Goal: Task Accomplishment & Management: Use online tool/utility

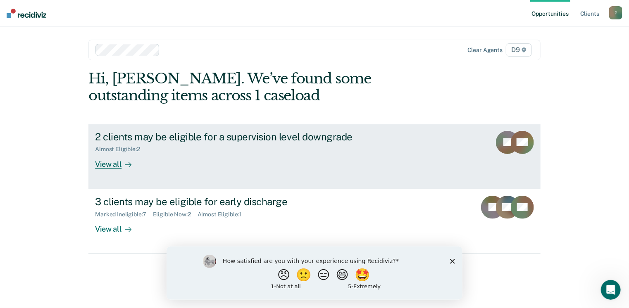
click at [119, 164] on div "View all" at bounding box center [118, 161] width 46 height 16
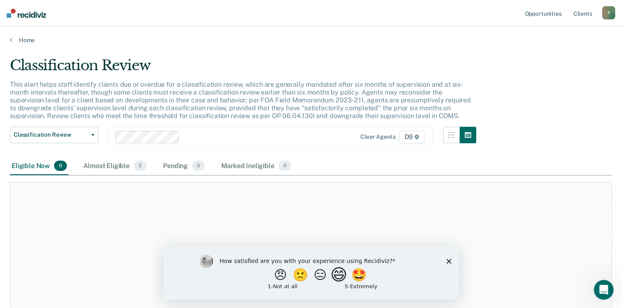
click at [335, 278] on button "😄" at bounding box center [339, 274] width 19 height 17
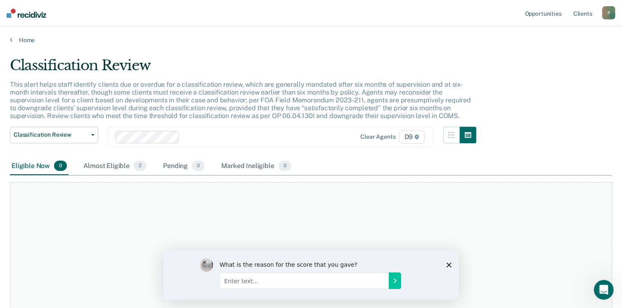
scroll to position [56, 0]
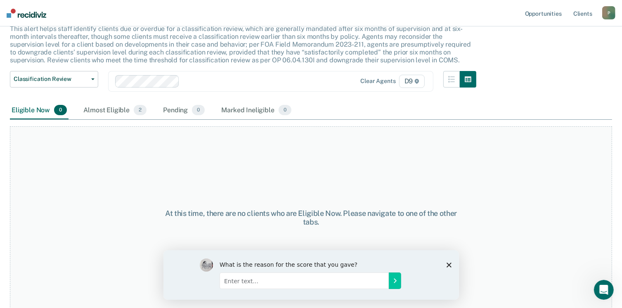
click at [109, 107] on div "Almost Eligible 2" at bounding box center [115, 111] width 66 height 18
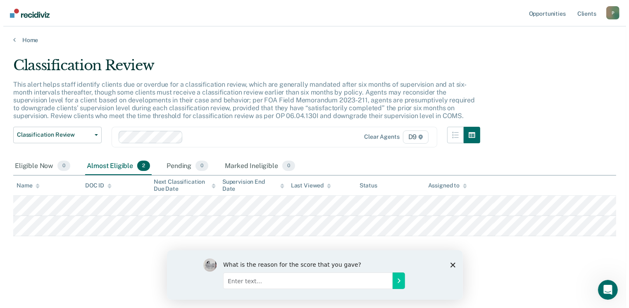
scroll to position [0, 0]
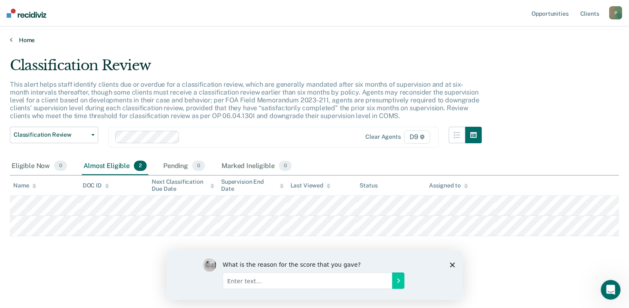
click at [15, 38] on link "Home" at bounding box center [314, 39] width 609 height 7
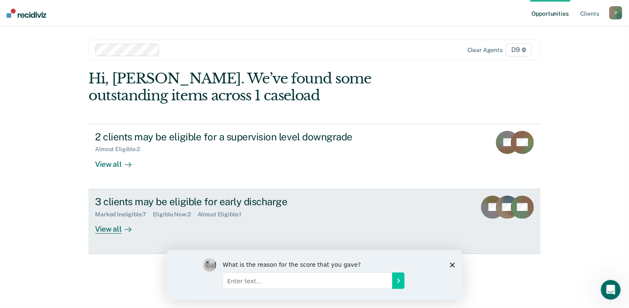
click at [114, 232] on div "View all" at bounding box center [118, 226] width 46 height 16
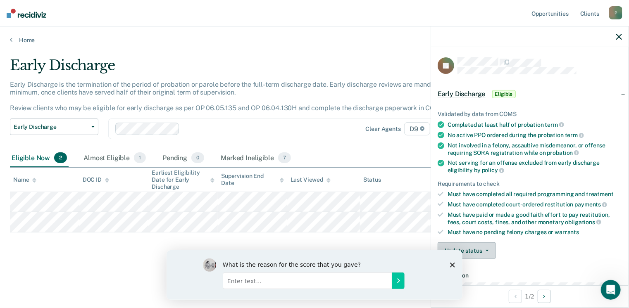
click at [480, 245] on button "Update status" at bounding box center [466, 250] width 58 height 17
click at [448, 261] on div "What is the reason for the score that you gave?" at bounding box center [314, 275] width 296 height 50
drag, startPoint x: 451, startPoint y: 264, endPoint x: 623, endPoint y: 511, distance: 301.3
click at [451, 264] on icon "Close survey" at bounding box center [451, 264] width 5 height 5
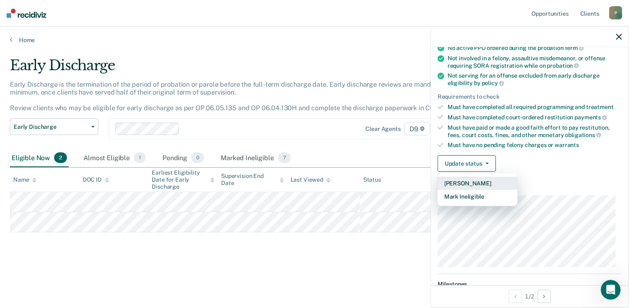
scroll to position [152, 0]
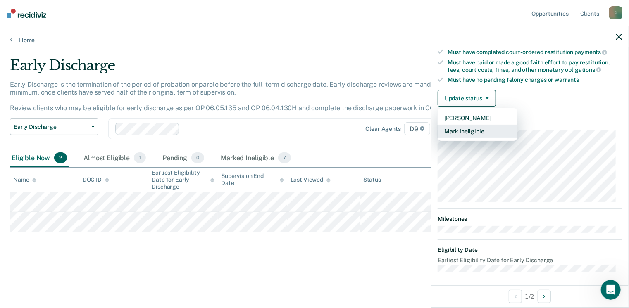
click at [474, 127] on button "Mark Ineligible" at bounding box center [477, 131] width 80 height 13
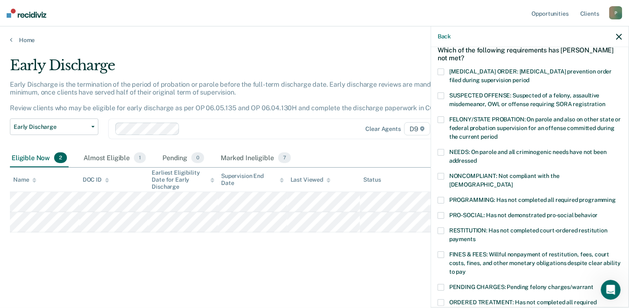
scroll to position [124, 0]
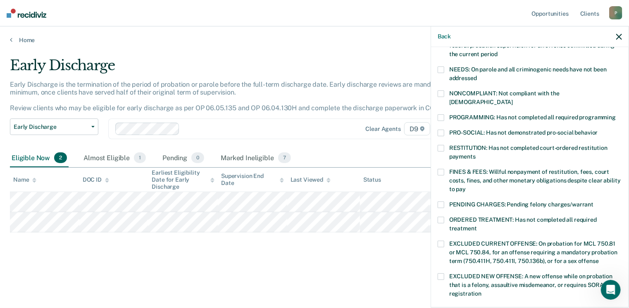
click at [441, 91] on span at bounding box center [440, 93] width 7 height 7
click at [442, 130] on span at bounding box center [440, 133] width 7 height 7
click at [442, 169] on span at bounding box center [440, 172] width 7 height 7
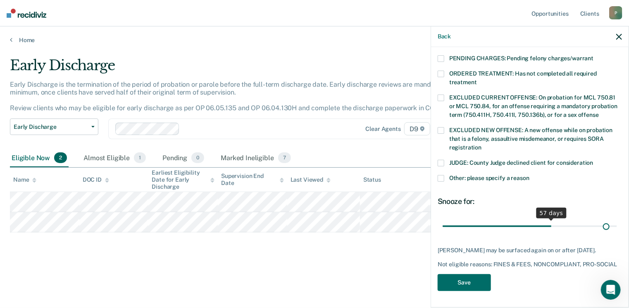
scroll to position [267, 0]
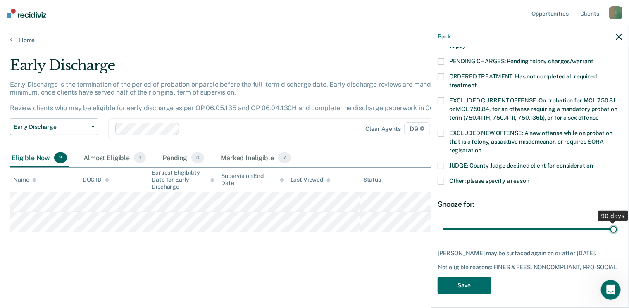
drag, startPoint x: 499, startPoint y: 214, endPoint x: 622, endPoint y: 207, distance: 123.3
type input "90"
click at [617, 222] on input "range" at bounding box center [529, 229] width 174 height 14
click at [461, 280] on button "Save" at bounding box center [463, 285] width 53 height 17
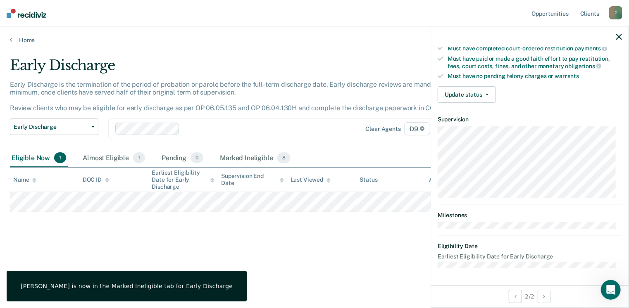
scroll to position [152, 0]
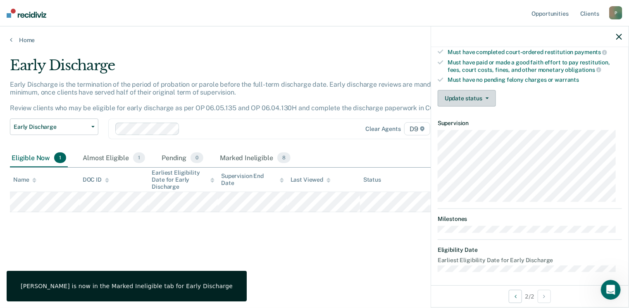
click at [470, 96] on button "Update status" at bounding box center [466, 98] width 58 height 17
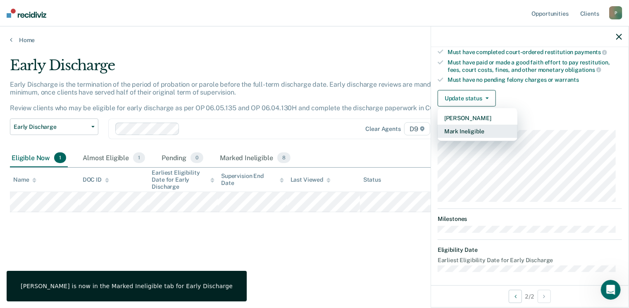
click at [471, 125] on button "Mark Ineligible" at bounding box center [477, 131] width 80 height 13
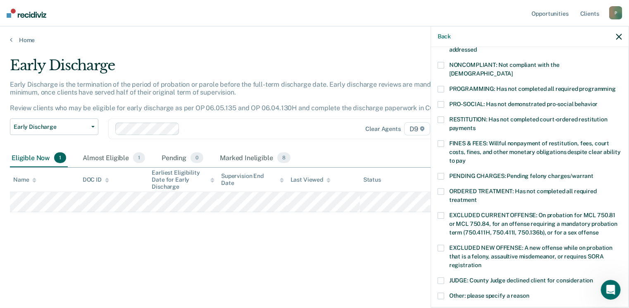
click at [443, 64] on span at bounding box center [440, 65] width 7 height 7
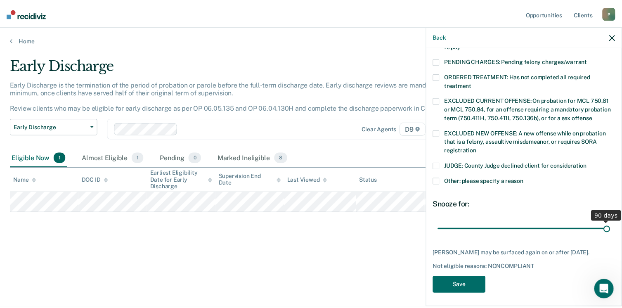
scroll to position [267, 0]
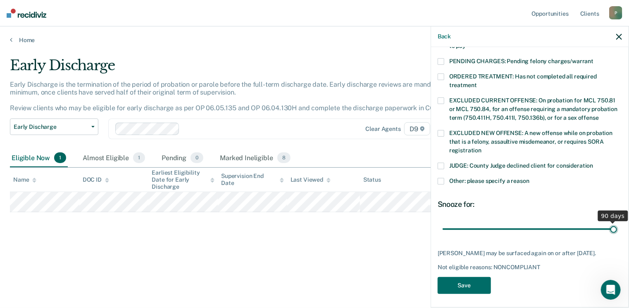
drag, startPoint x: 501, startPoint y: 220, endPoint x: 625, endPoint y: 216, distance: 124.4
type input "90"
click at [617, 222] on input "range" at bounding box center [529, 229] width 174 height 14
click at [451, 280] on button "Save" at bounding box center [463, 285] width 53 height 17
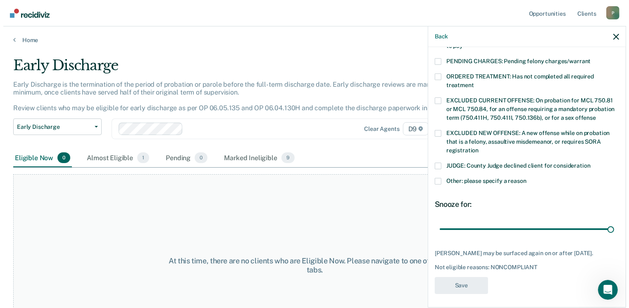
scroll to position [214, 0]
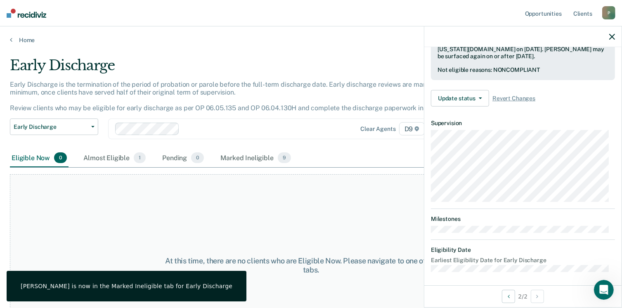
click at [365, 215] on div "At this time, there are no clients who are Eligible Now. Please navigate to one…" at bounding box center [311, 265] width 603 height 183
click at [613, 35] on icon "button" at bounding box center [613, 37] width 6 height 6
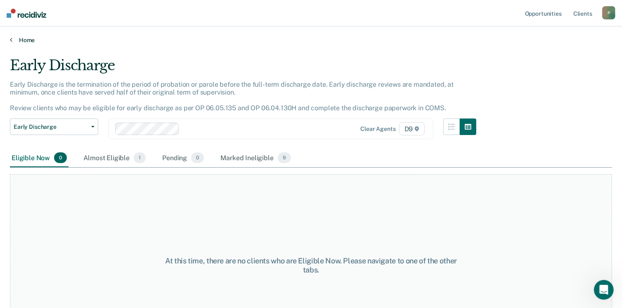
click at [24, 39] on link "Home" at bounding box center [311, 39] width 603 height 7
